Goal: Information Seeking & Learning: Learn about a topic

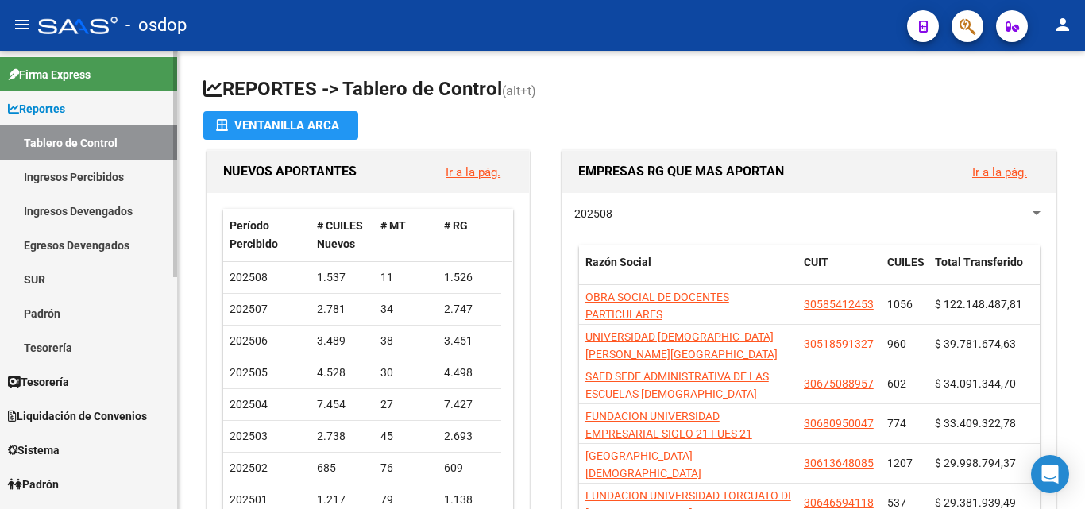
click at [88, 181] on link "Ingresos Percibidos" at bounding box center [88, 177] width 177 height 34
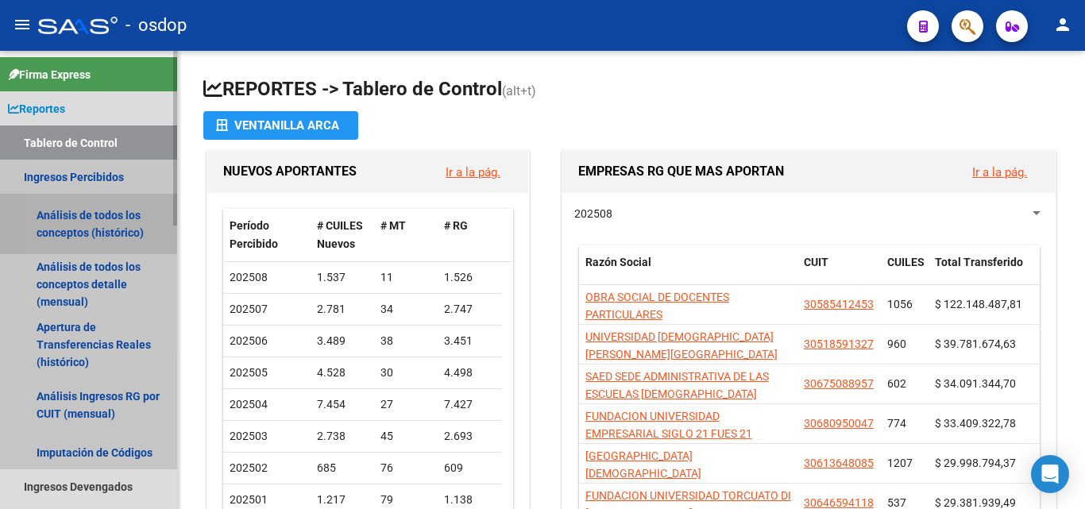
click at [91, 219] on link "Análisis de todos los conceptos (histórico)" at bounding box center [88, 224] width 177 height 60
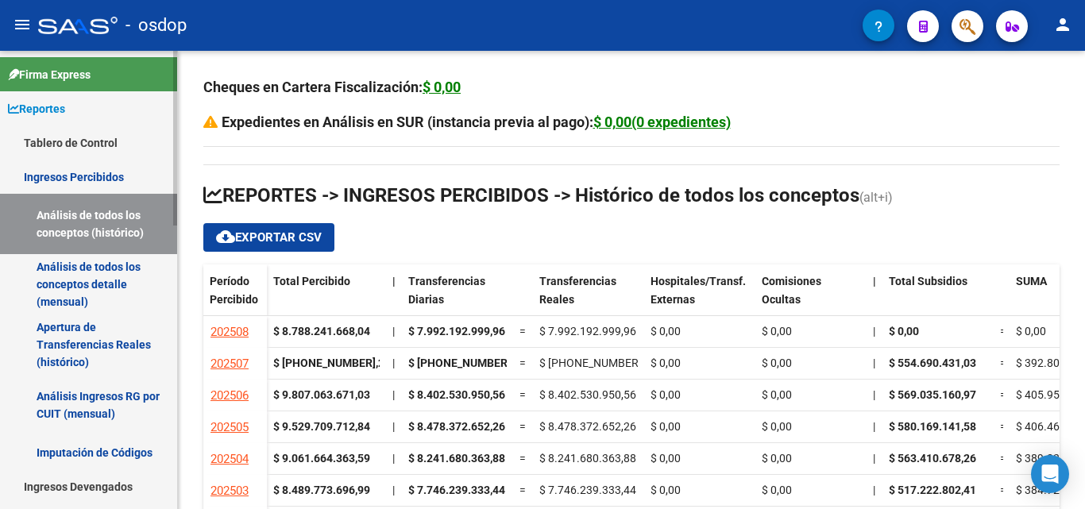
click at [88, 335] on link "Apertura de Transferencias Reales (histórico)" at bounding box center [88, 345] width 177 height 60
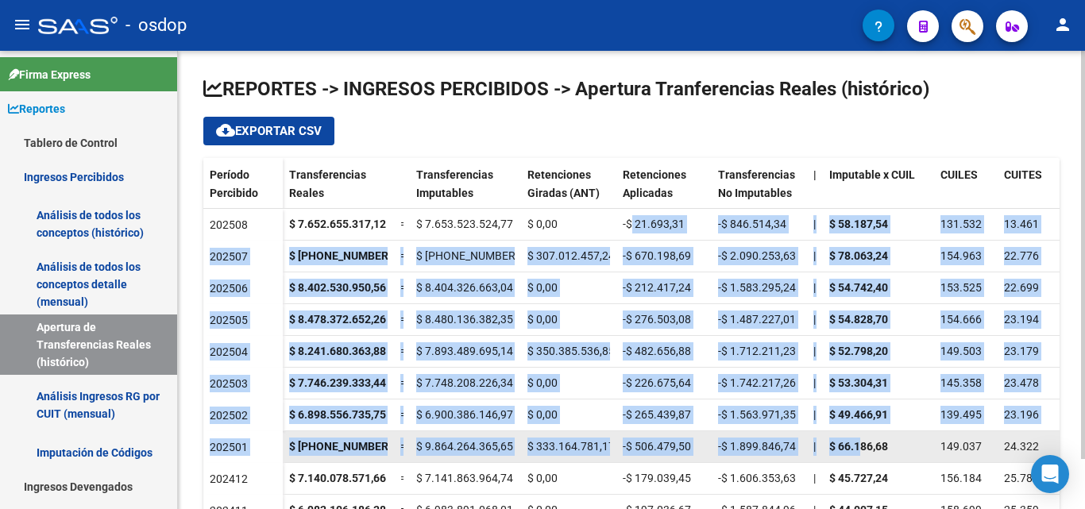
drag, startPoint x: 633, startPoint y: 224, endPoint x: 859, endPoint y: 446, distance: 316.3
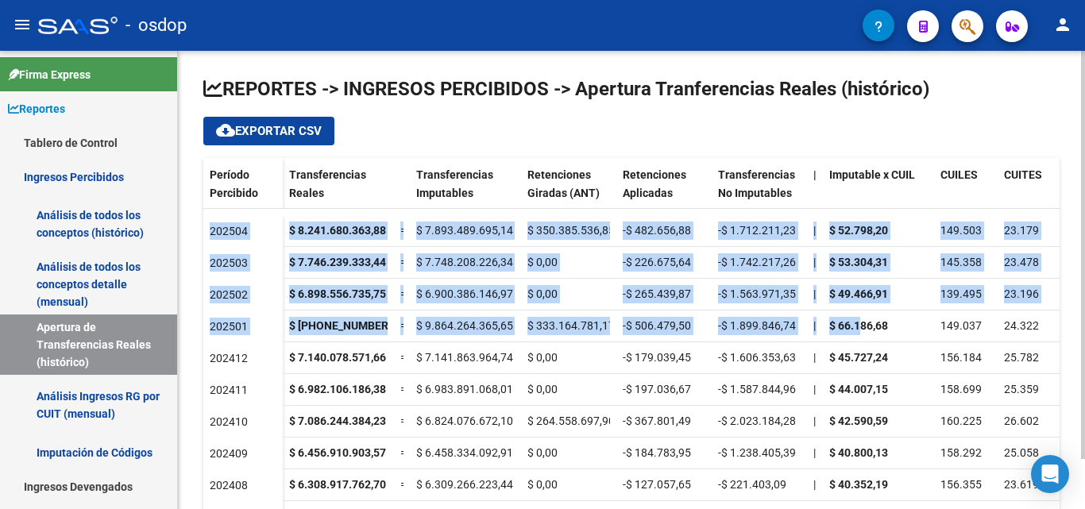
scroll to position [130, 0]
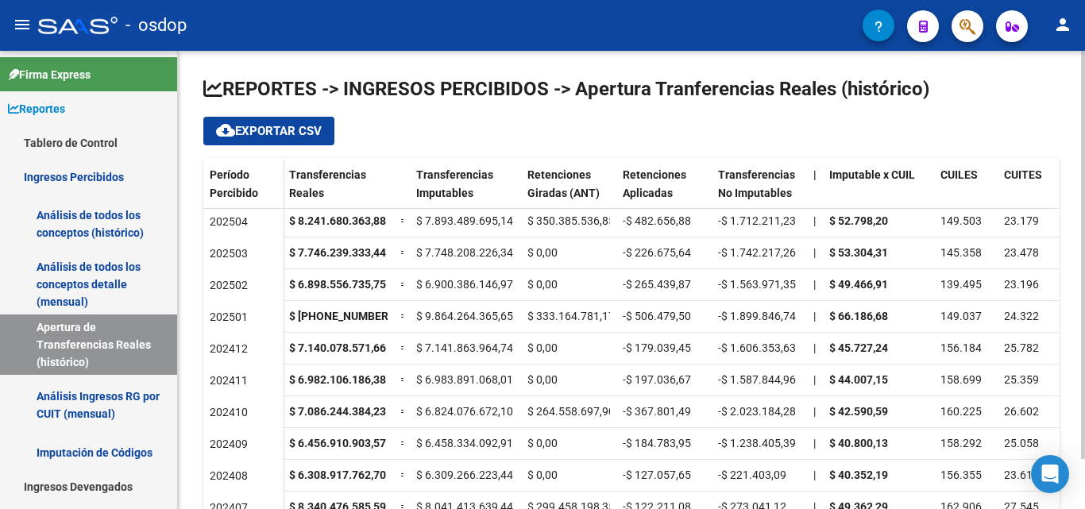
click at [1065, 388] on div "REPORTES -> INGRESOS PERCIBIDOS -> Apertura Tranferencias Reales (histórico) cl…" at bounding box center [631, 308] width 907 height 515
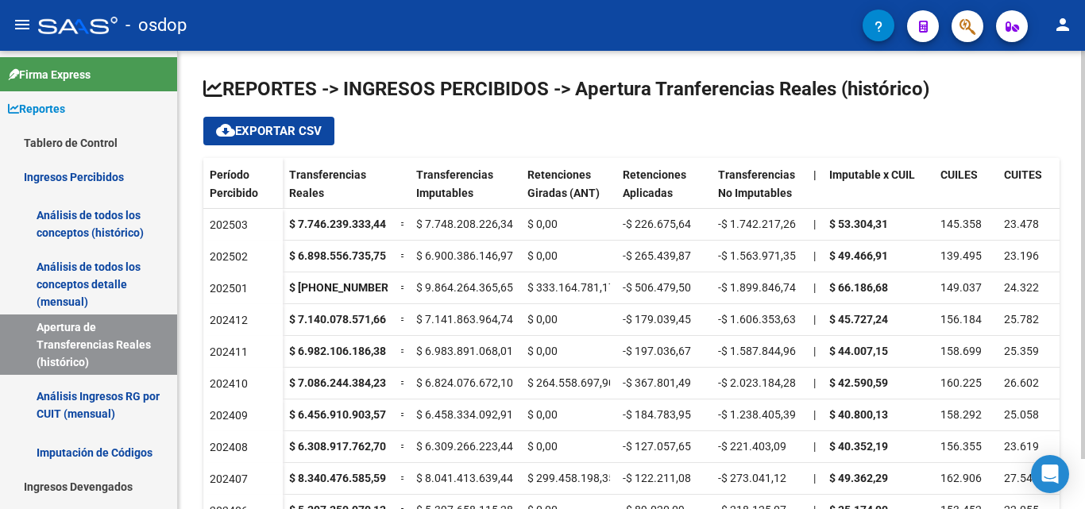
scroll to position [168, 0]
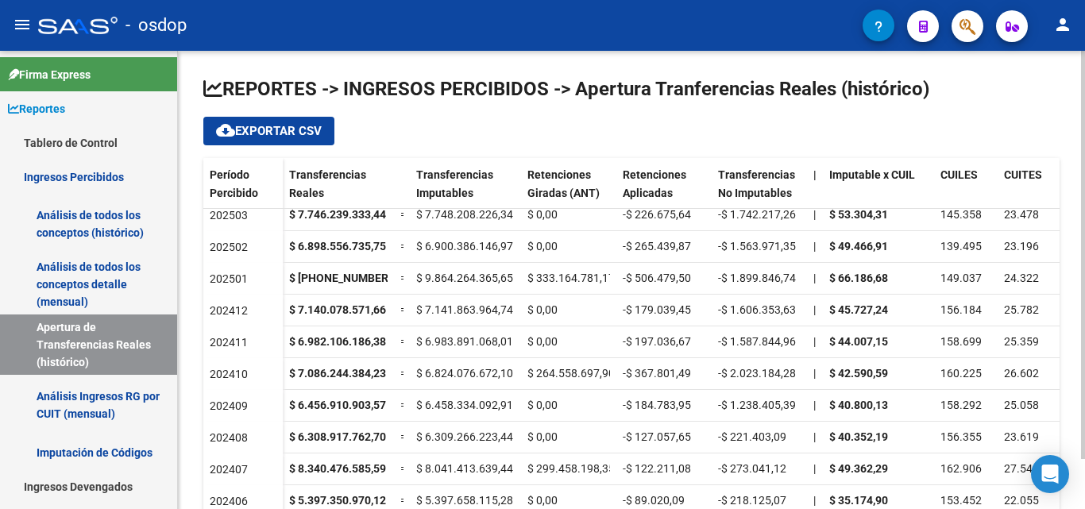
click at [282, 126] on span "cloud_download Exportar CSV" at bounding box center [269, 131] width 106 height 14
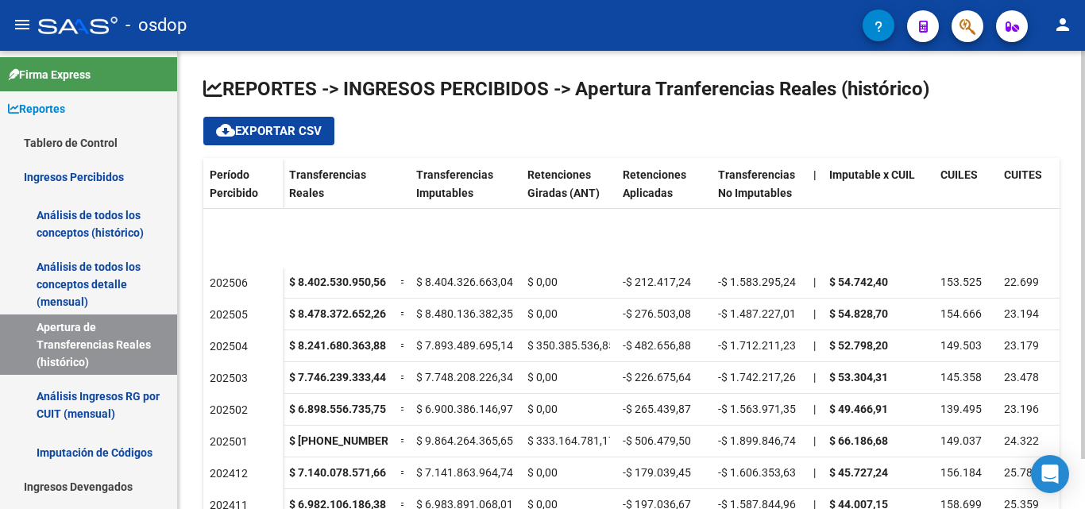
scroll to position [0, 0]
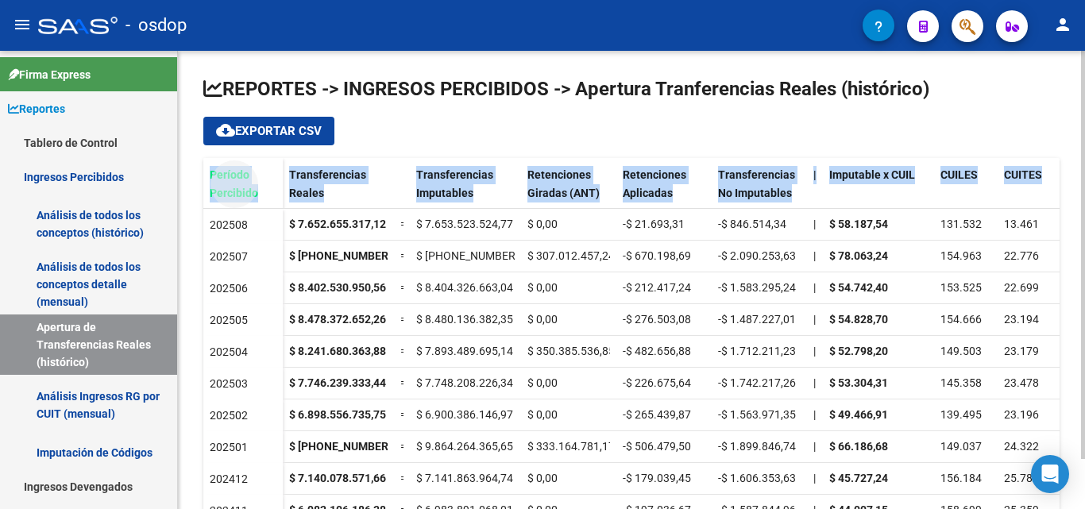
drag, startPoint x: 209, startPoint y: 173, endPoint x: 1044, endPoint y: 180, distance: 835.1
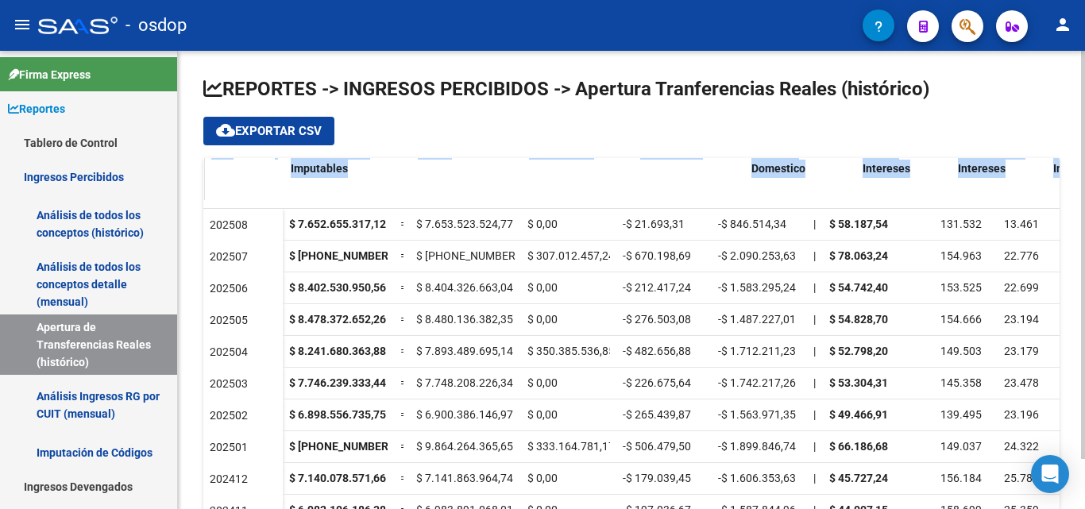
scroll to position [2, 857]
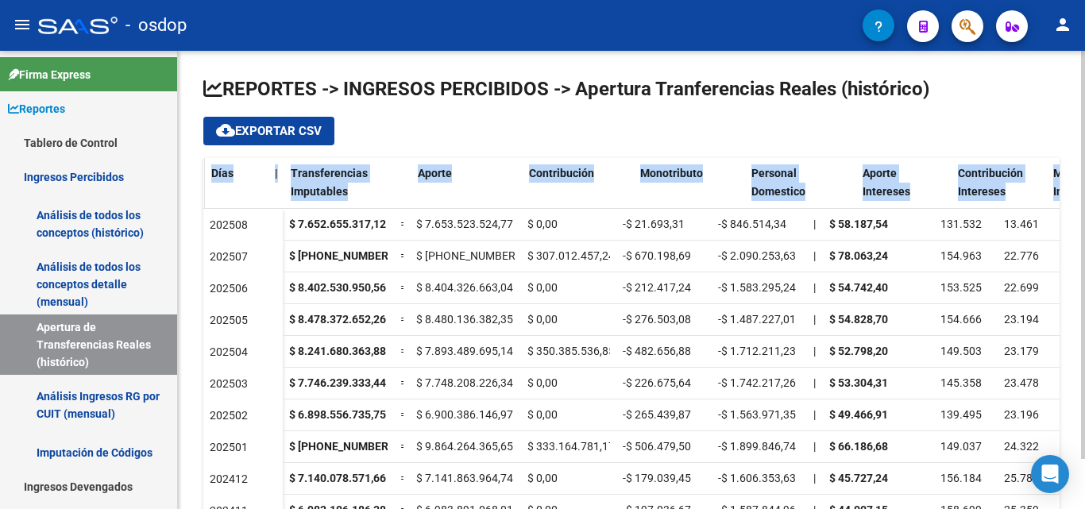
copy div "Período Percibido Transferencias Reales Transferencias Imputables Retenciones G…"
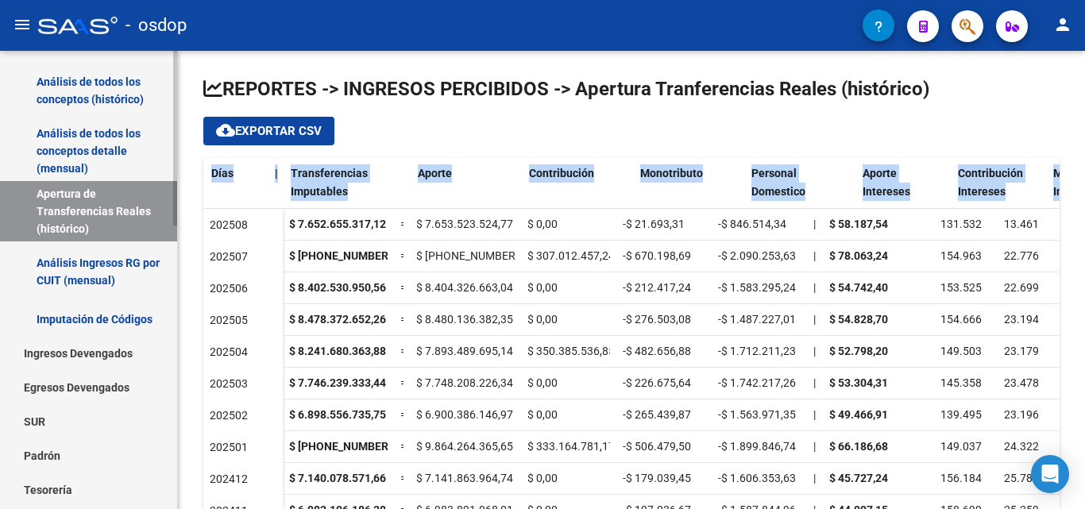
scroll to position [136, 0]
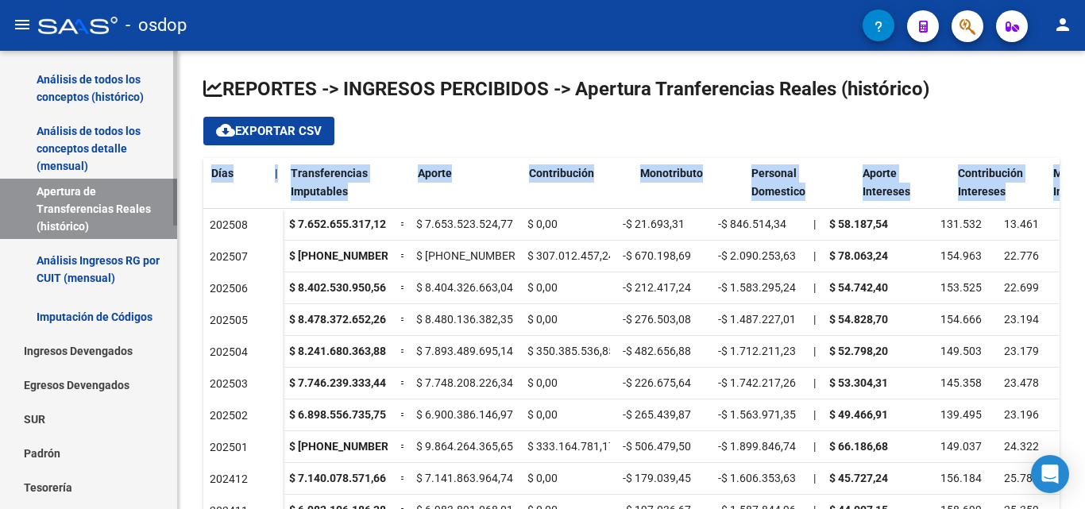
click at [176, 249] on div at bounding box center [175, 190] width 4 height 175
click at [106, 356] on link "Ingresos Devengados" at bounding box center [88, 351] width 177 height 34
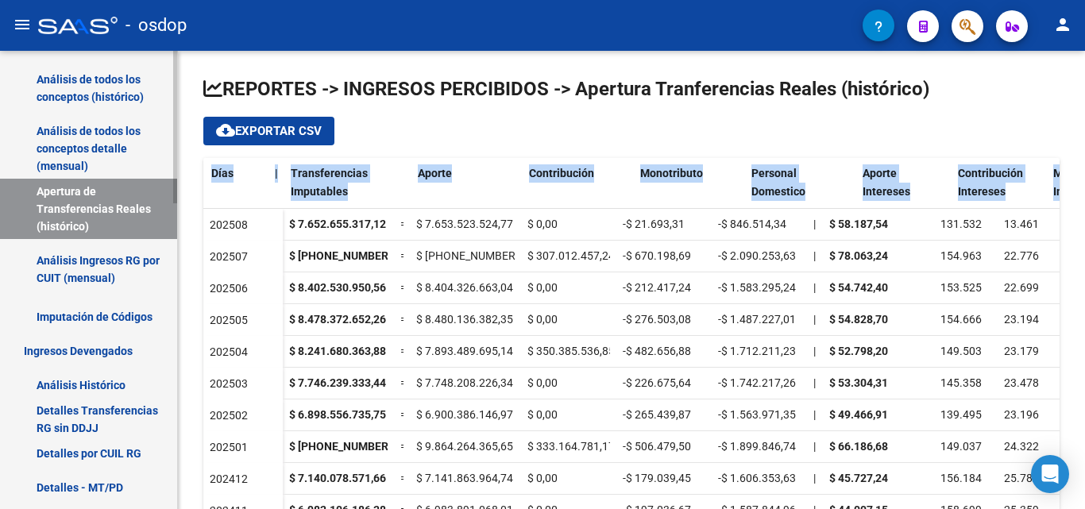
click at [103, 383] on link "Análisis Histórico" at bounding box center [88, 385] width 177 height 34
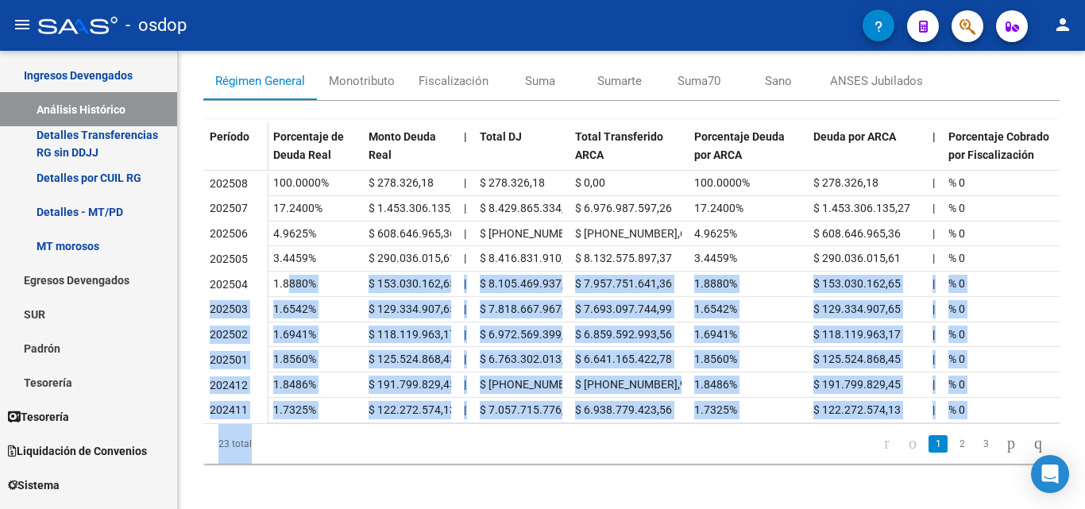
scroll to position [111, 0]
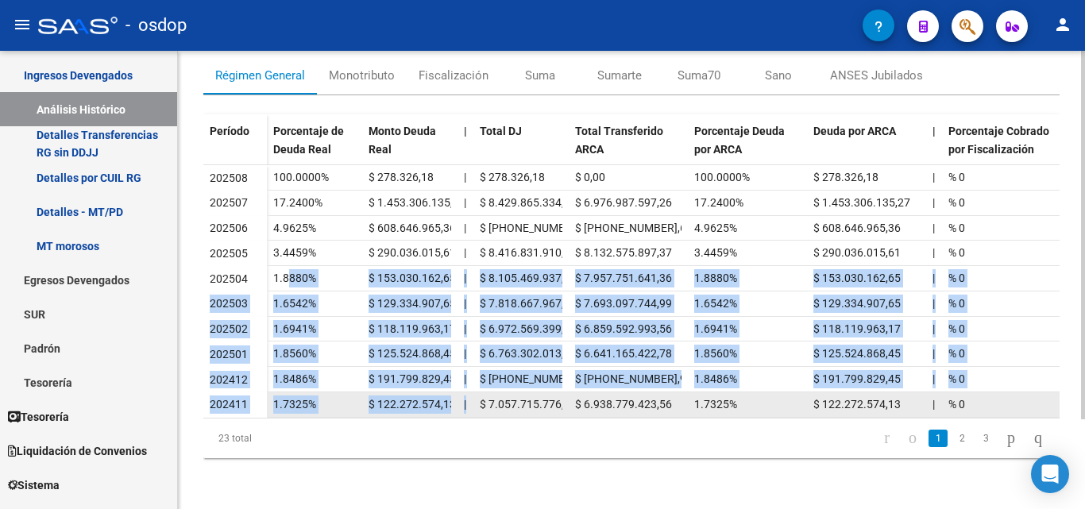
drag, startPoint x: 286, startPoint y: 373, endPoint x: 469, endPoint y: 397, distance: 184.3
click at [469, 397] on datatable-scroller "202508 100.0000% $ 278.326,18 | $ 278.326,18 $ 0,00 100.0000% $ 278.326,18 | % …" at bounding box center [631, 291] width 857 height 253
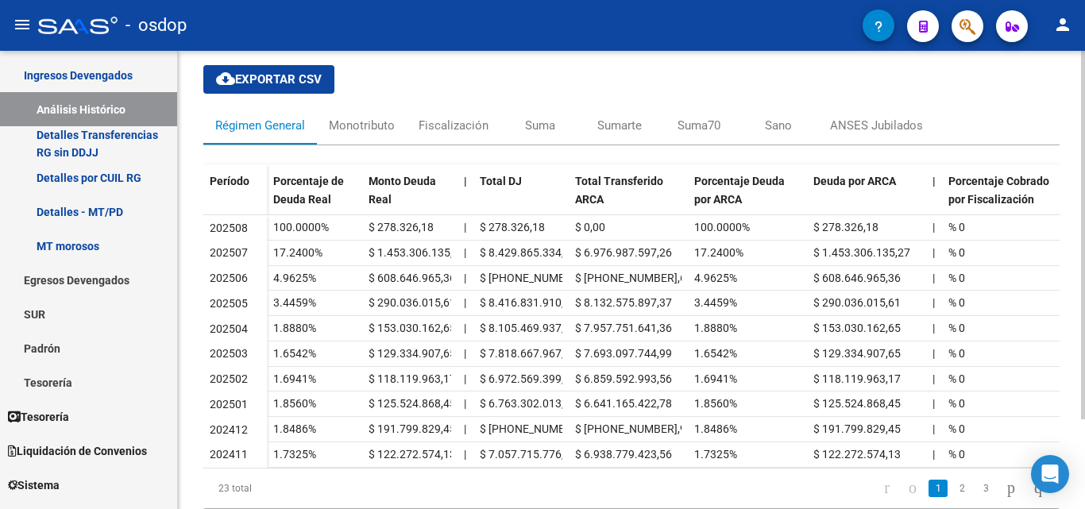
scroll to position [47, 0]
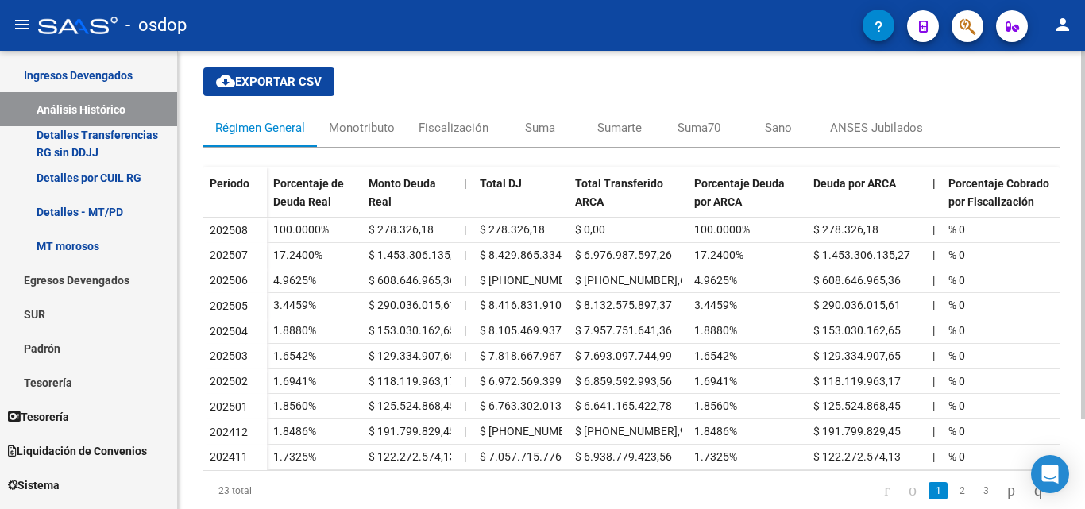
click at [1085, 288] on div at bounding box center [1083, 277] width 4 height 369
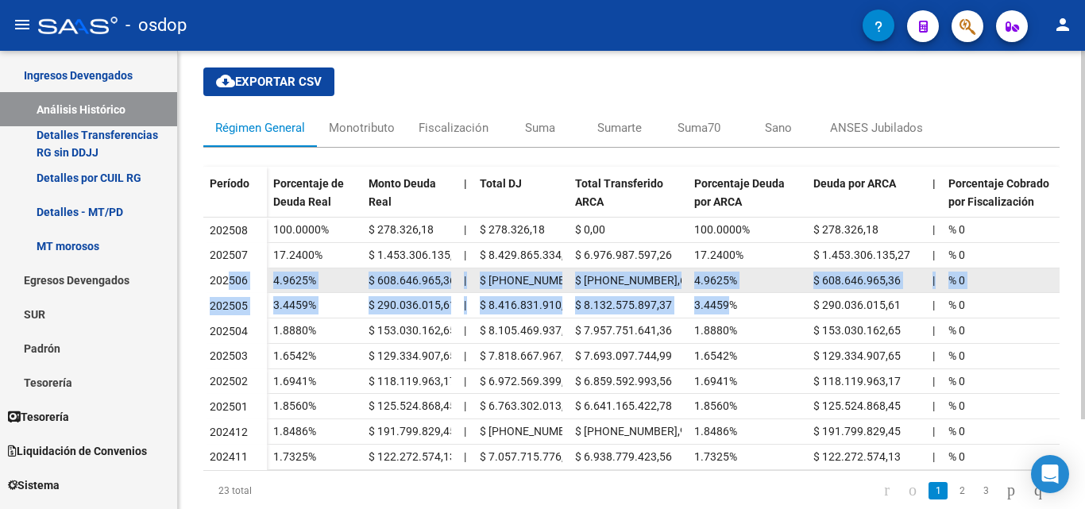
drag, startPoint x: 729, startPoint y: 303, endPoint x: 230, endPoint y: 284, distance: 499.3
click at [230, 284] on datatable-scroller "202508 100.0000% $ 278.326,18 | $ 278.326,18 $ 0,00 100.0000% $ 278.326,18 | % …" at bounding box center [631, 344] width 857 height 253
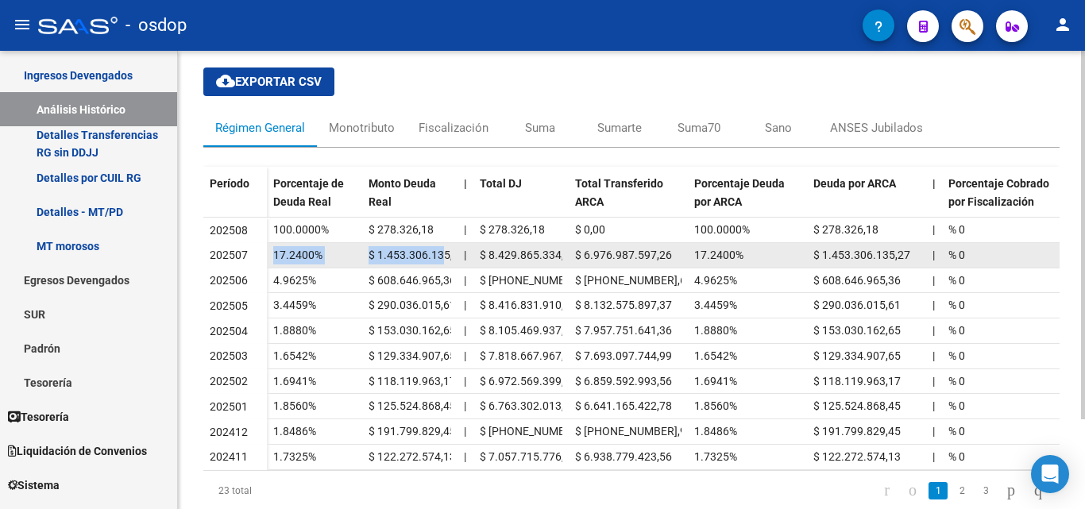
drag, startPoint x: 245, startPoint y: 257, endPoint x: 440, endPoint y: 248, distance: 195.7
click at [440, 248] on datatable-body-row "202507 17.2400% $ 1.453.306.135,27 | $ 8.429.865.334,58 $ 6.976.987.597,26 17.2…" at bounding box center [1029, 255] width 1653 height 25
click at [393, 253] on span "$ 1.453.306.135,27" at bounding box center [417, 255] width 97 height 13
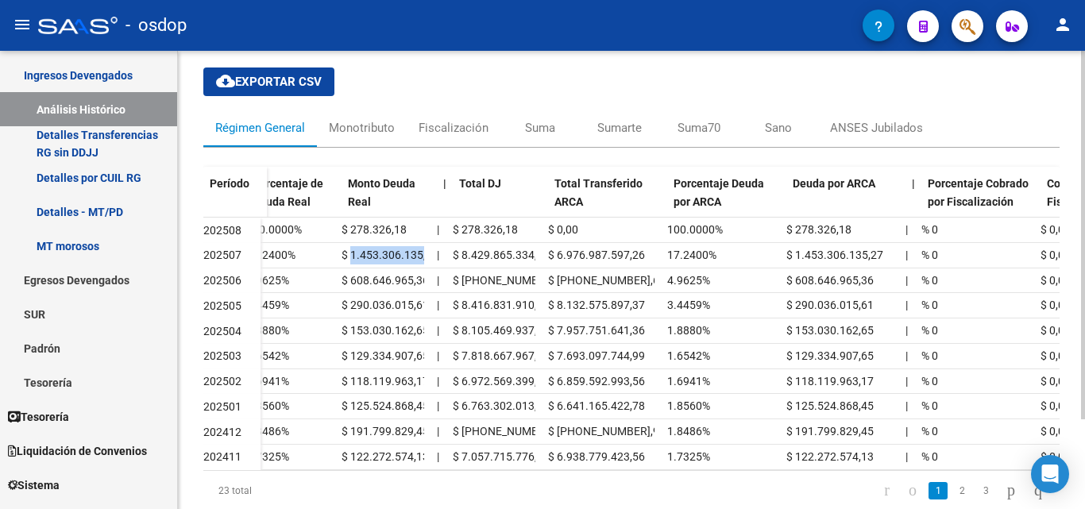
scroll to position [0, 0]
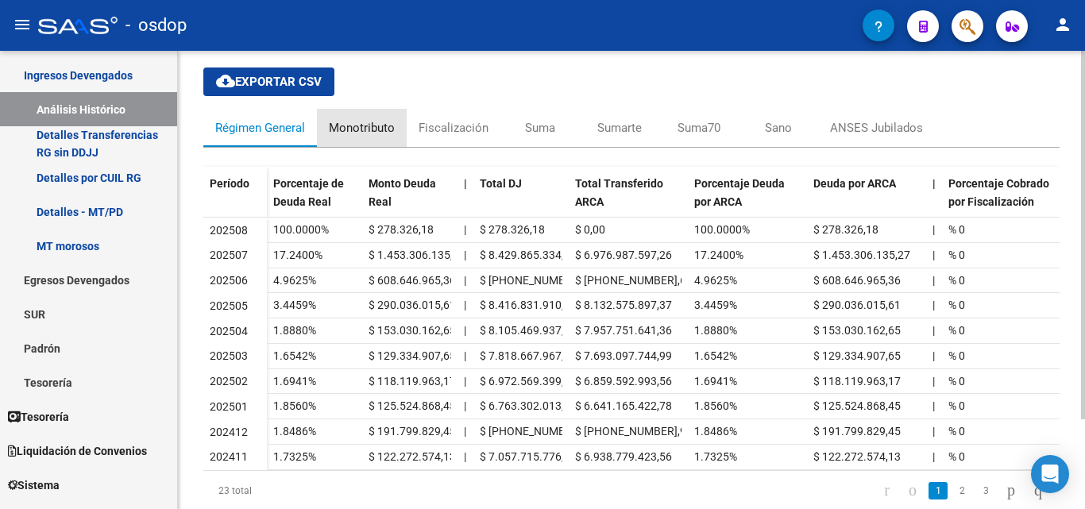
click at [363, 126] on div "Monotributo" at bounding box center [362, 127] width 66 height 17
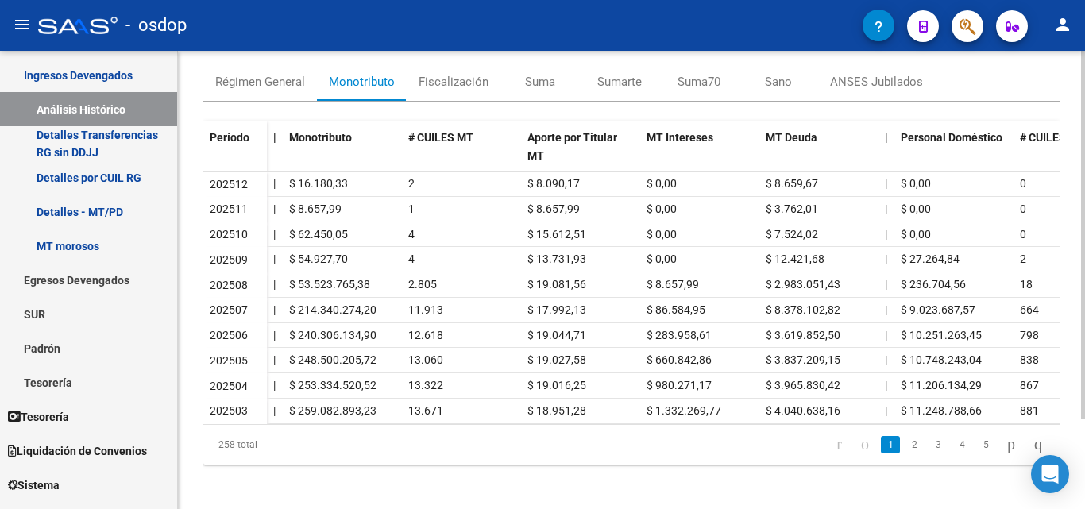
scroll to position [94, 0]
click at [1085, 274] on div at bounding box center [1083, 319] width 4 height 369
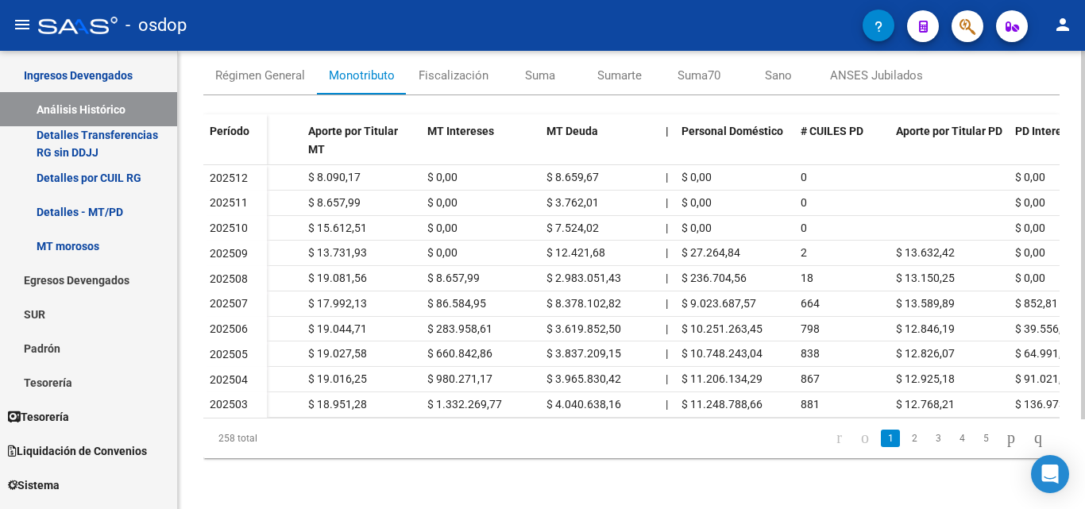
scroll to position [103, 0]
click at [1083, 220] on div at bounding box center [1083, 324] width 4 height 369
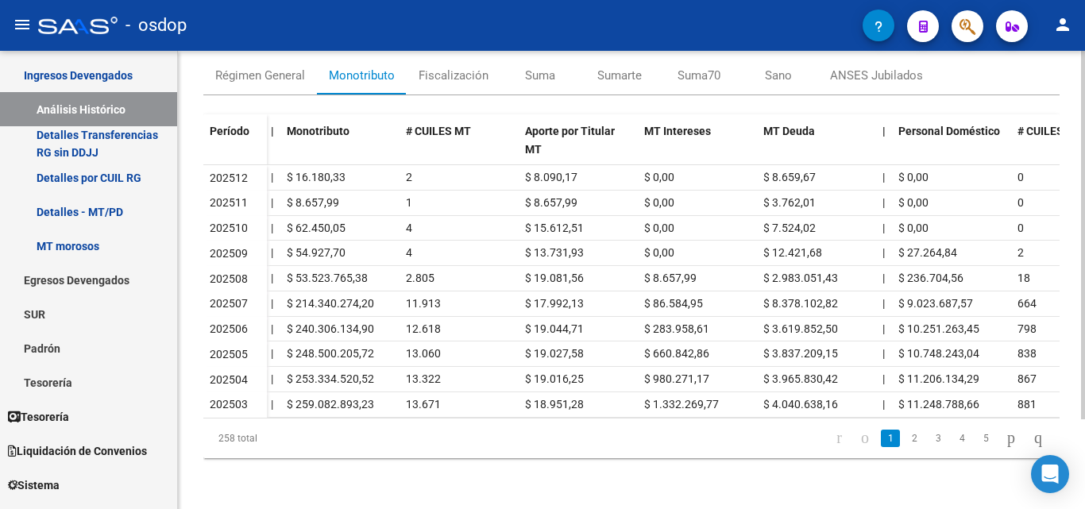
scroll to position [0, 0]
click at [262, 74] on div "Régimen General" at bounding box center [260, 75] width 90 height 17
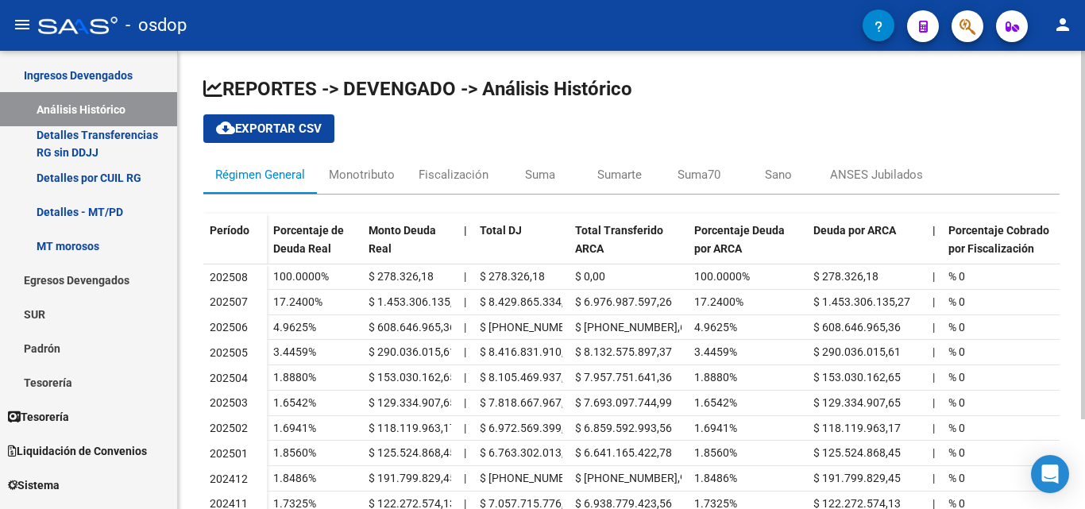
scroll to position [111, 0]
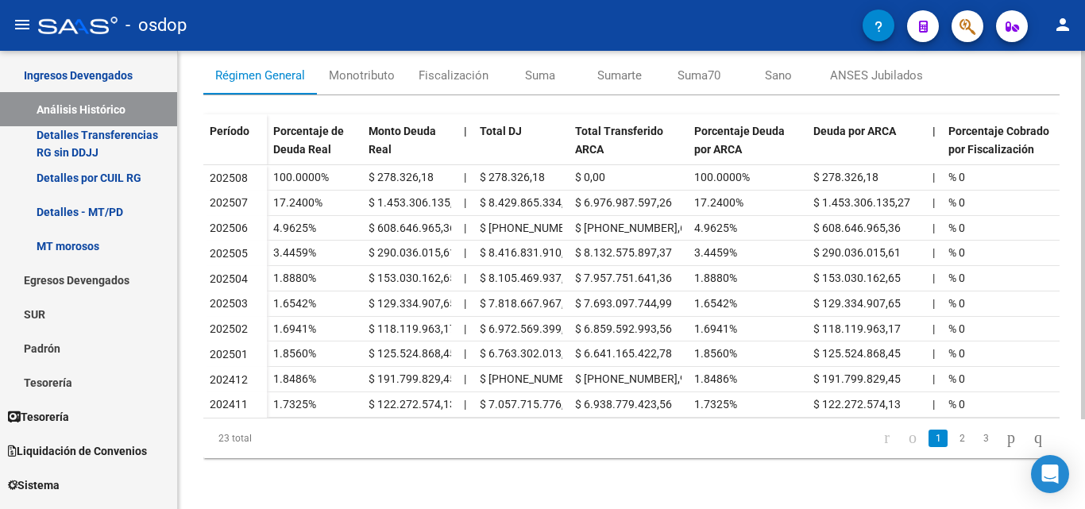
click at [1085, 331] on div at bounding box center [1083, 324] width 4 height 369
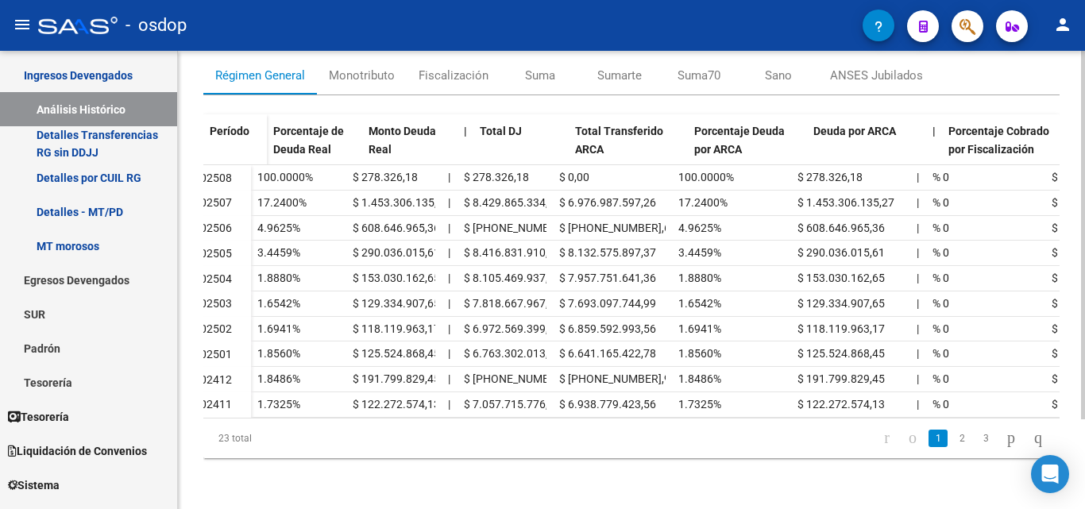
scroll to position [0, 0]
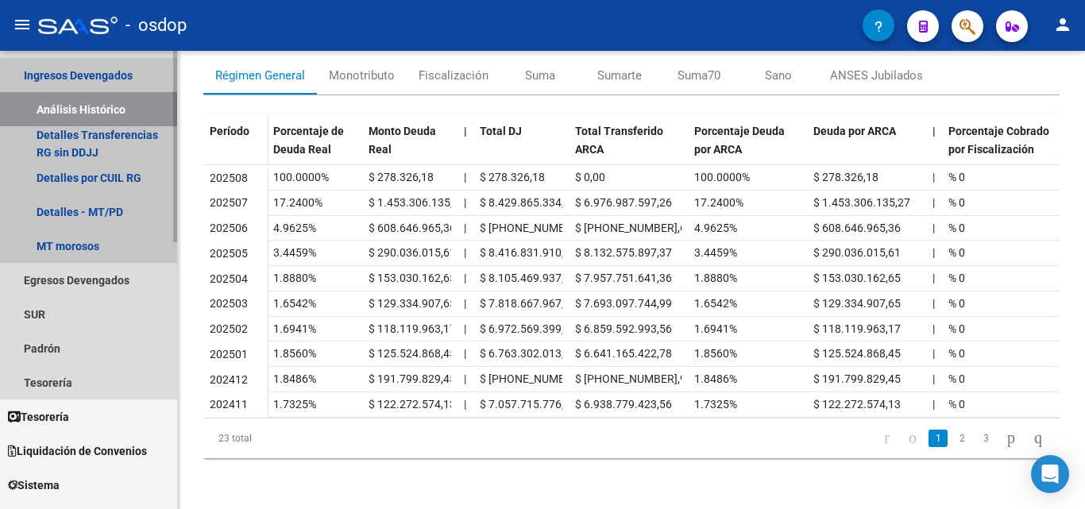
click at [120, 71] on link "Ingresos Devengados" at bounding box center [88, 75] width 177 height 34
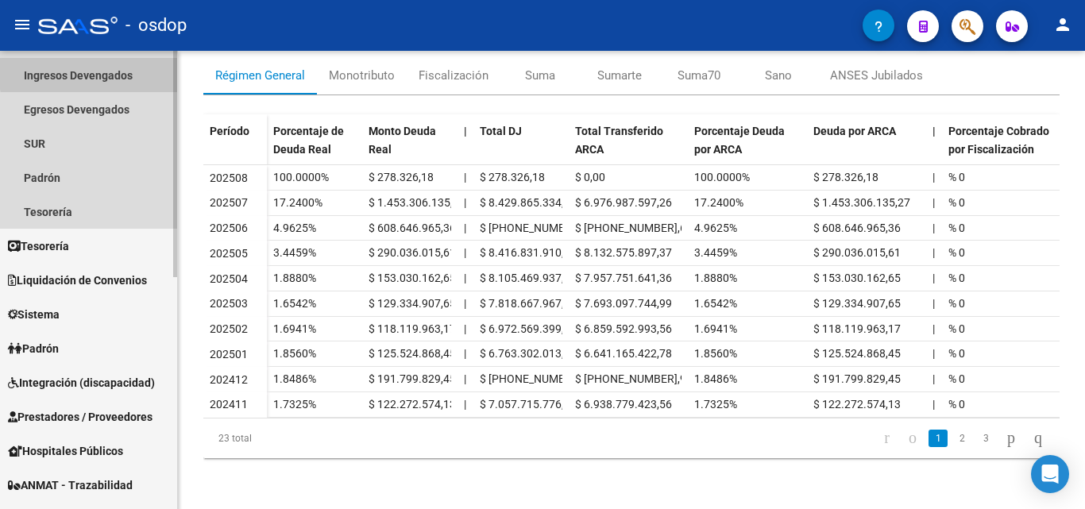
click at [120, 71] on link "Ingresos Devengados" at bounding box center [88, 75] width 177 height 34
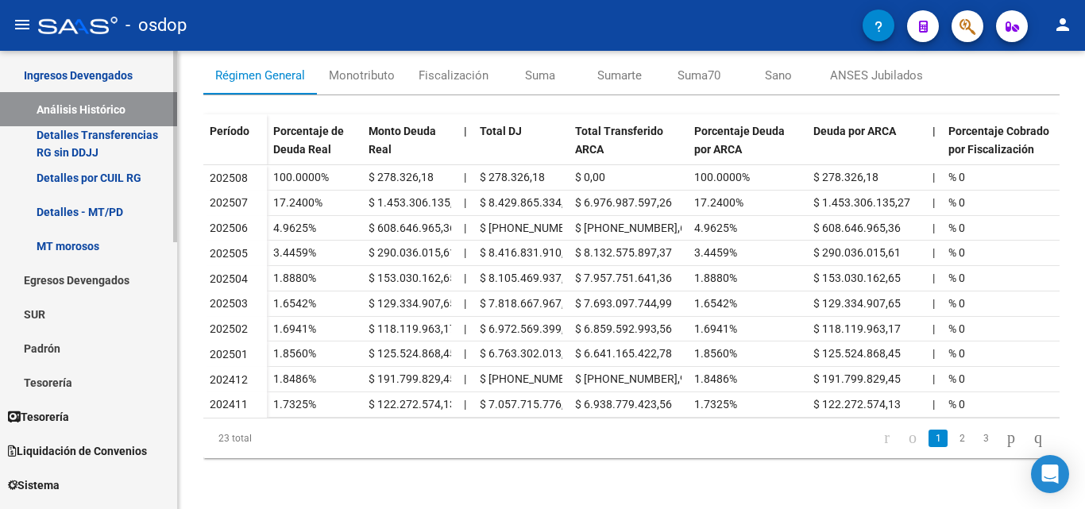
click at [79, 244] on link "MT morosos" at bounding box center [88, 246] width 177 height 34
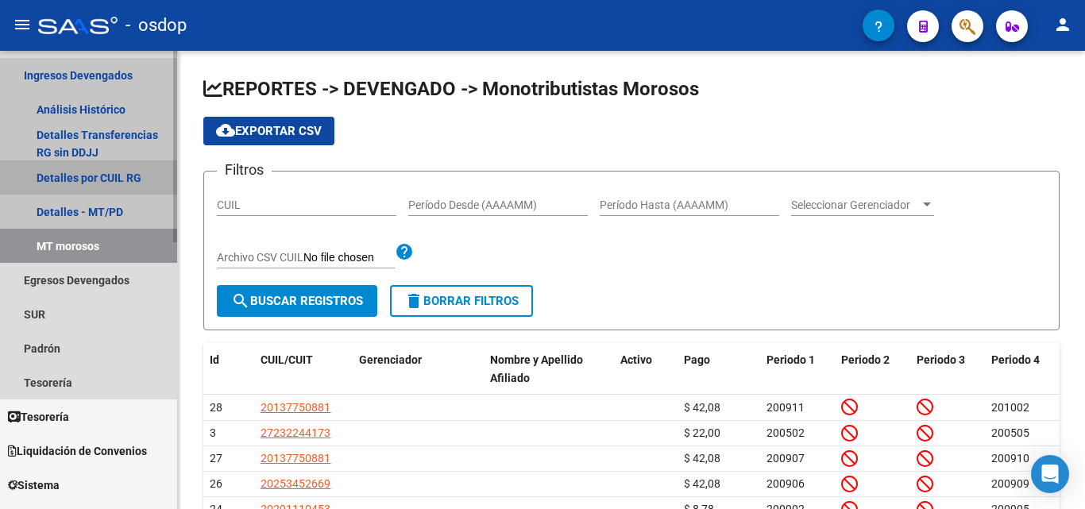
click at [95, 184] on link "Detalles por CUIL RG" at bounding box center [88, 178] width 177 height 34
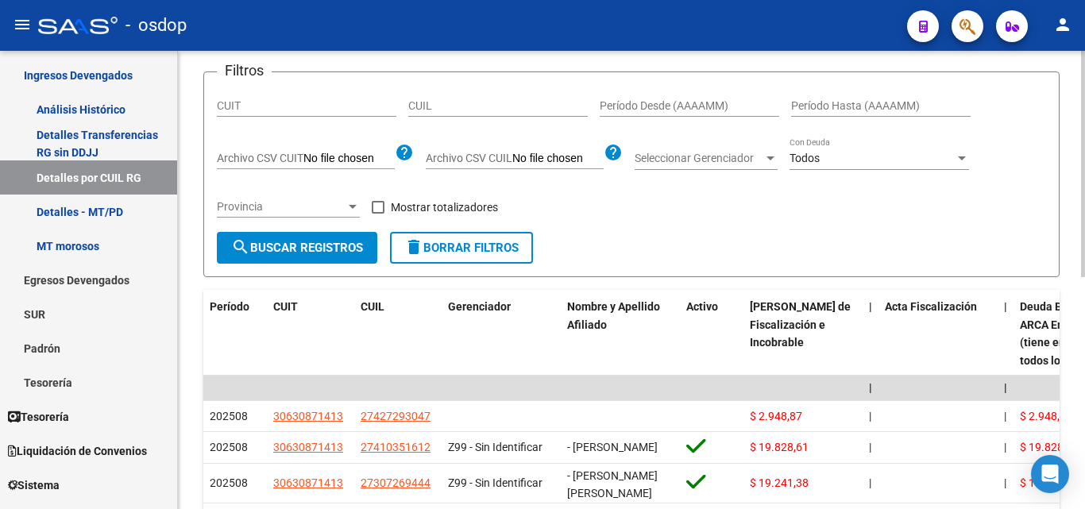
scroll to position [95, 0]
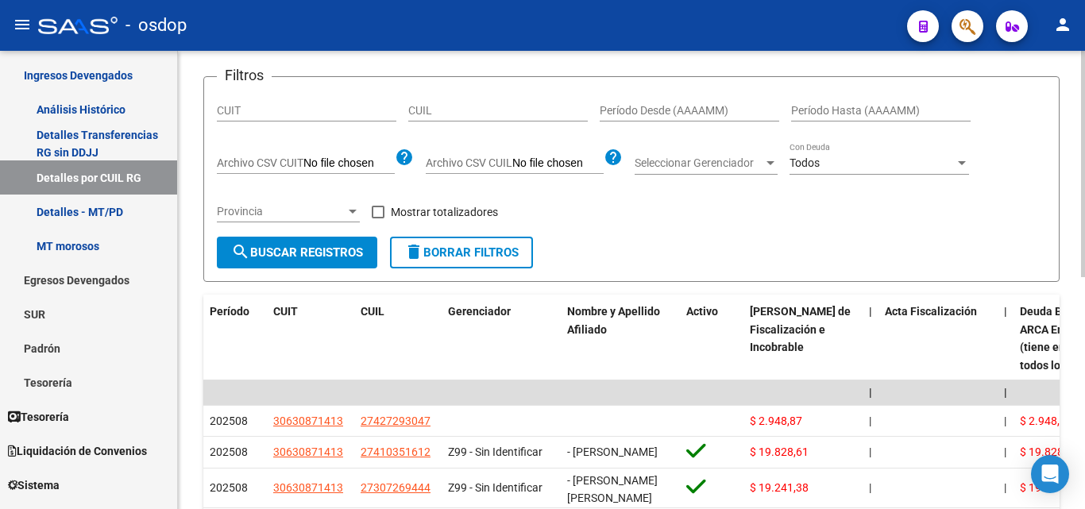
click at [1085, 133] on div at bounding box center [1083, 216] width 4 height 226
click at [37, 309] on link "SUR" at bounding box center [88, 314] width 177 height 34
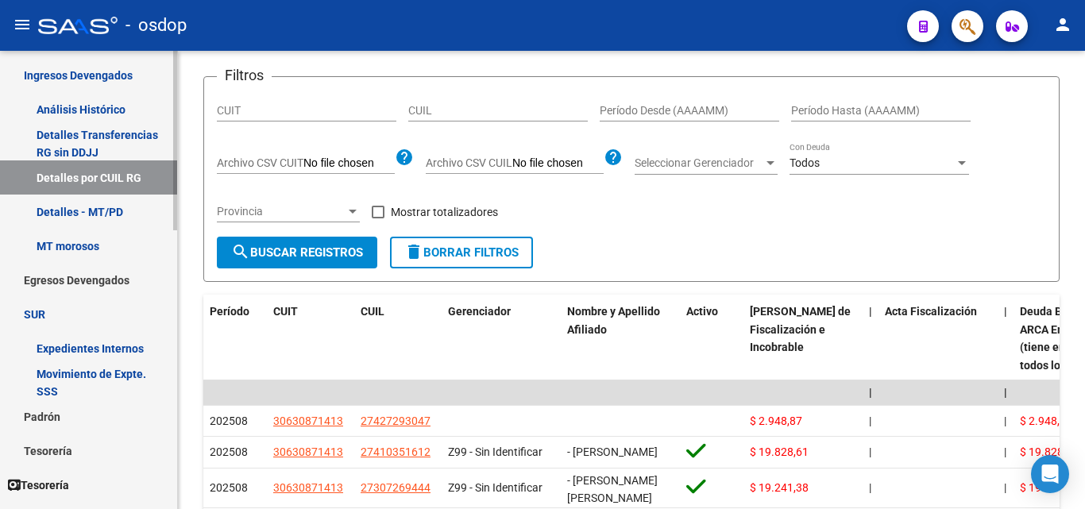
click at [121, 347] on link "Expedientes Internos" at bounding box center [88, 348] width 177 height 34
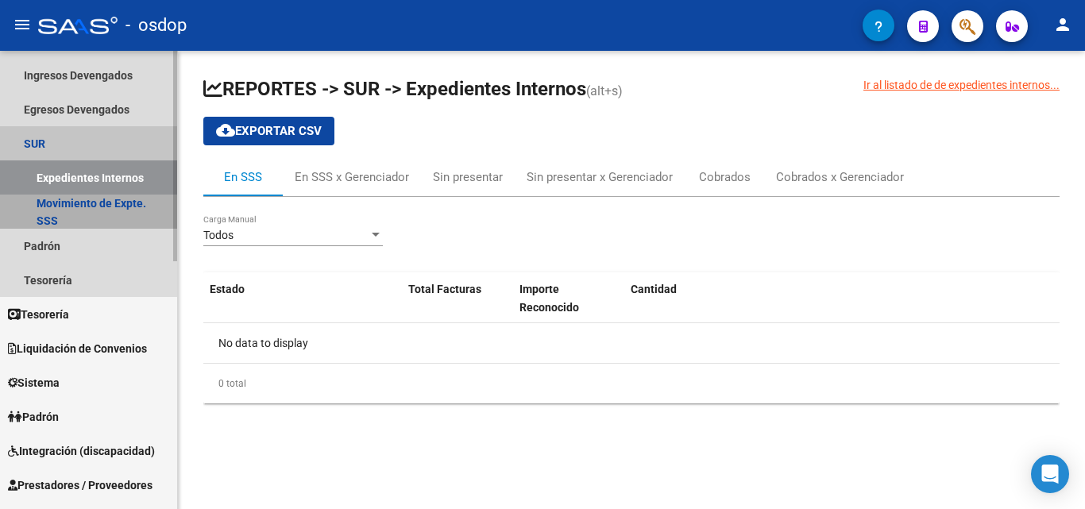
click at [114, 217] on link "Movimiento de Expte. SSS" at bounding box center [88, 212] width 177 height 34
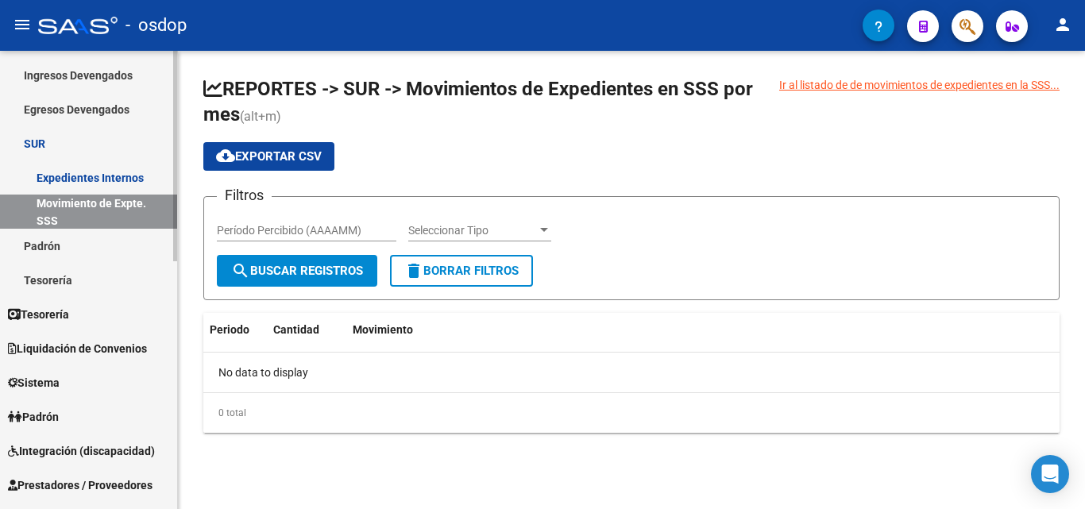
click at [115, 175] on link "Expedientes Internos" at bounding box center [88, 178] width 177 height 34
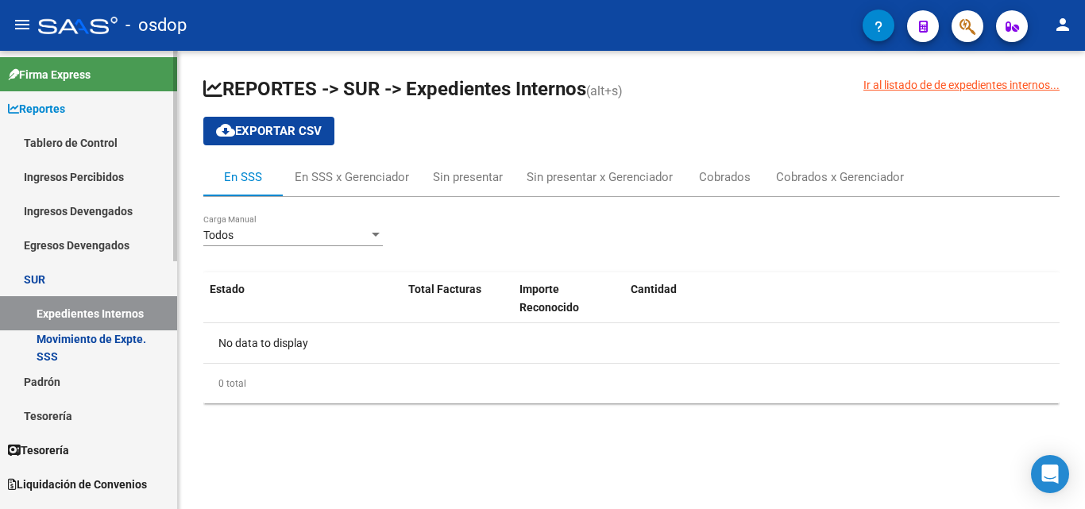
click at [49, 137] on link "Tablero de Control" at bounding box center [88, 143] width 177 height 34
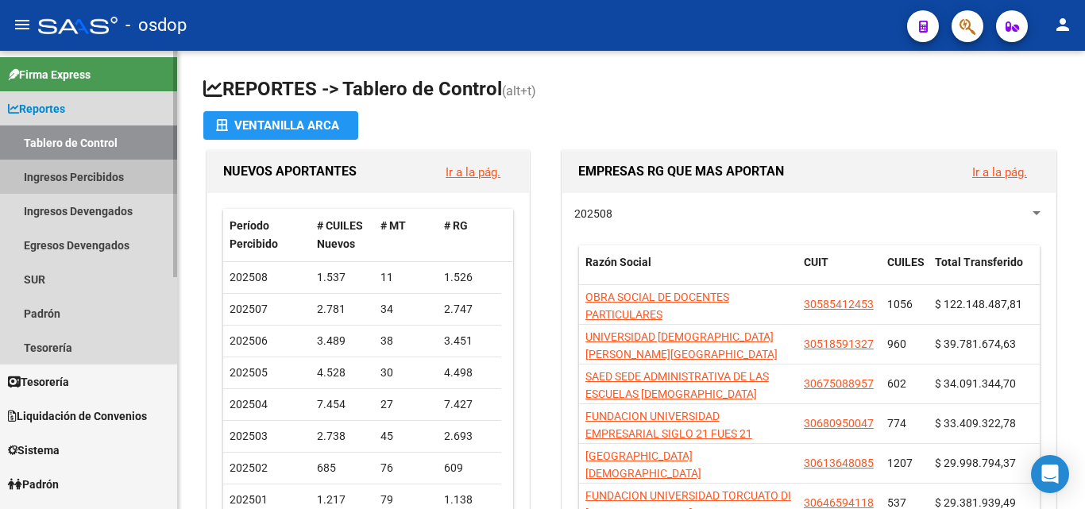
click at [76, 176] on link "Ingresos Percibidos" at bounding box center [88, 177] width 177 height 34
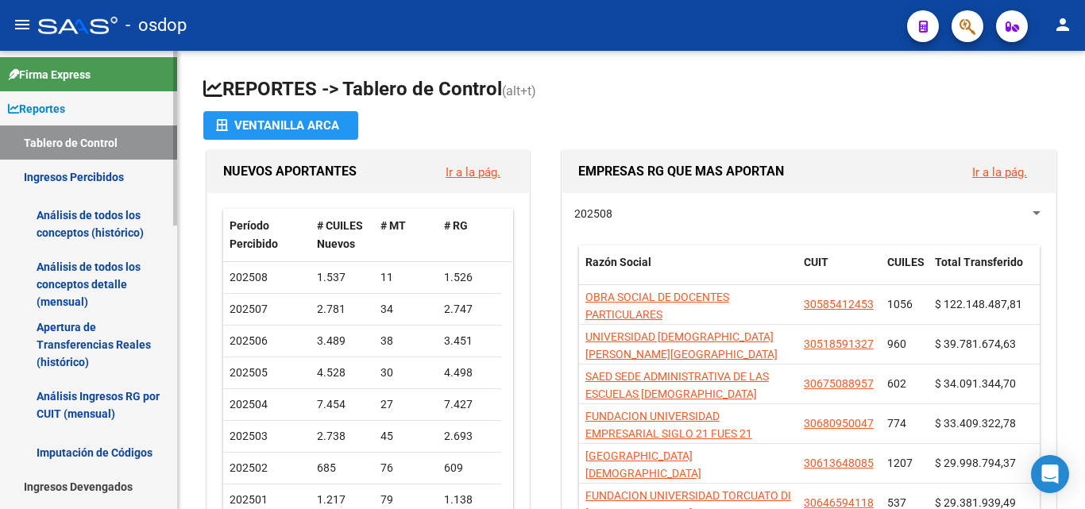
click at [72, 219] on link "Análisis de todos los conceptos (histórico)" at bounding box center [88, 224] width 177 height 60
